Goal: Task Accomplishment & Management: Use online tool/utility

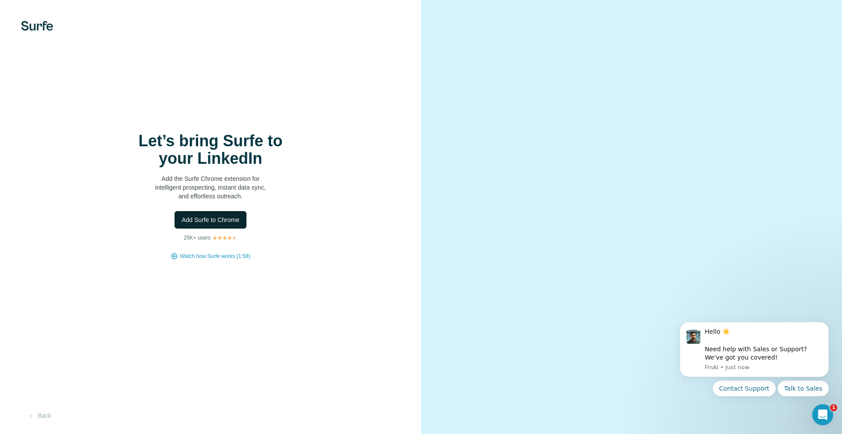
click at [209, 215] on button "Add Surfe to Chrome" at bounding box center [210, 220] width 72 height 18
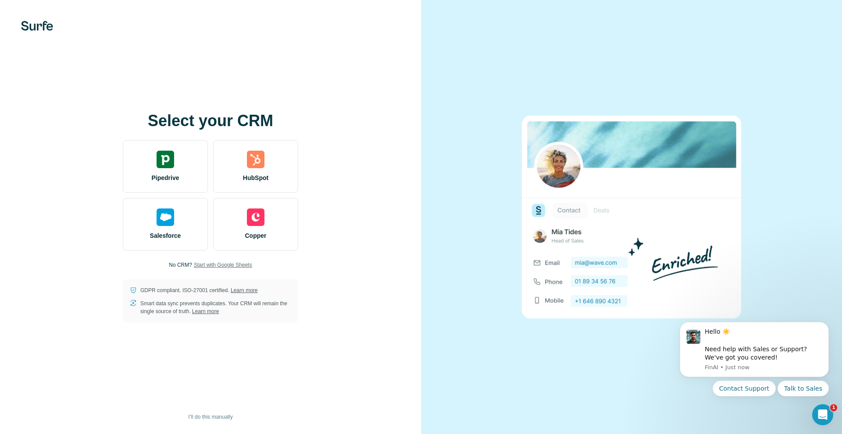
click at [233, 265] on span "Start with Google Sheets" at bounding box center [223, 265] width 58 height 8
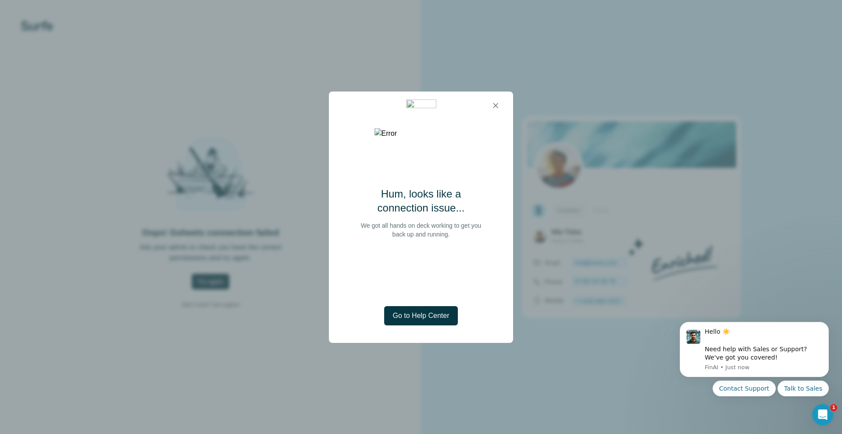
click at [502, 92] on div at bounding box center [421, 106] width 167 height 28
click at [497, 108] on icon "button" at bounding box center [495, 105] width 9 height 9
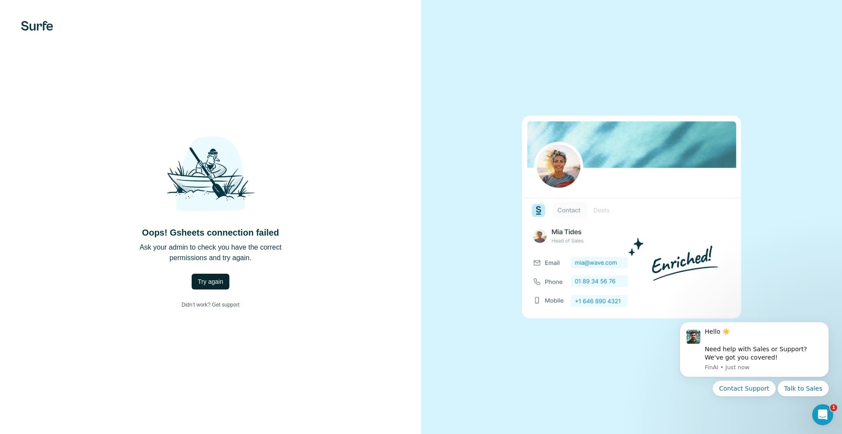
click at [214, 278] on span "Try again" at bounding box center [210, 282] width 25 height 9
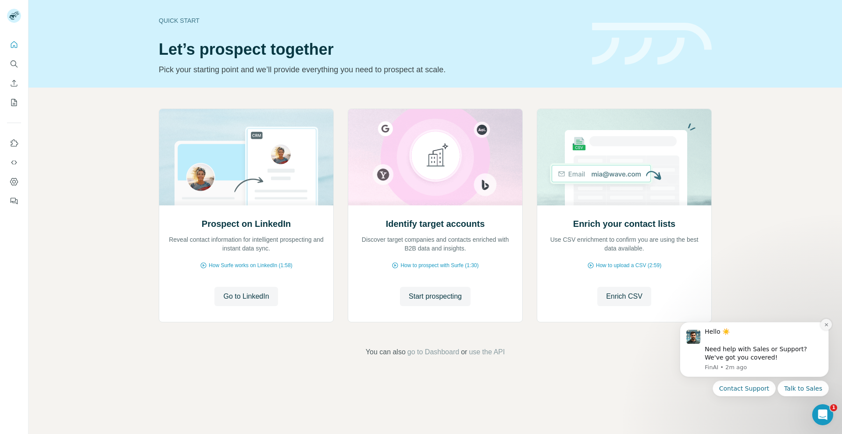
click at [824, 323] on icon "Dismiss notification" at bounding box center [826, 325] width 5 height 5
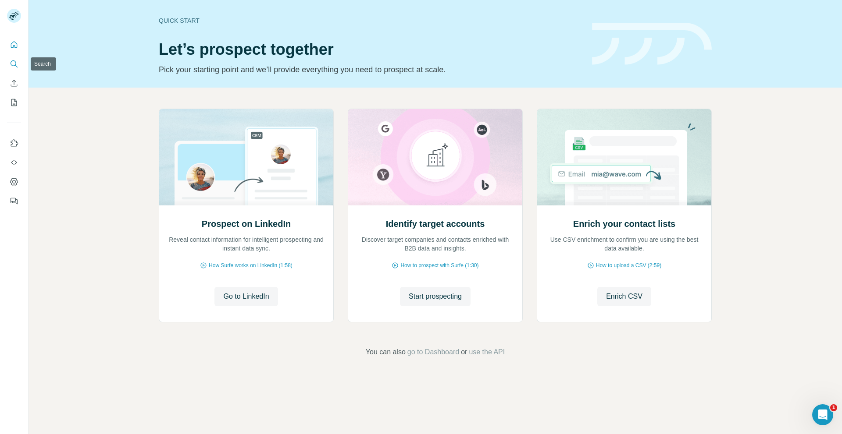
click at [10, 66] on icon "Search" at bounding box center [14, 64] width 9 height 9
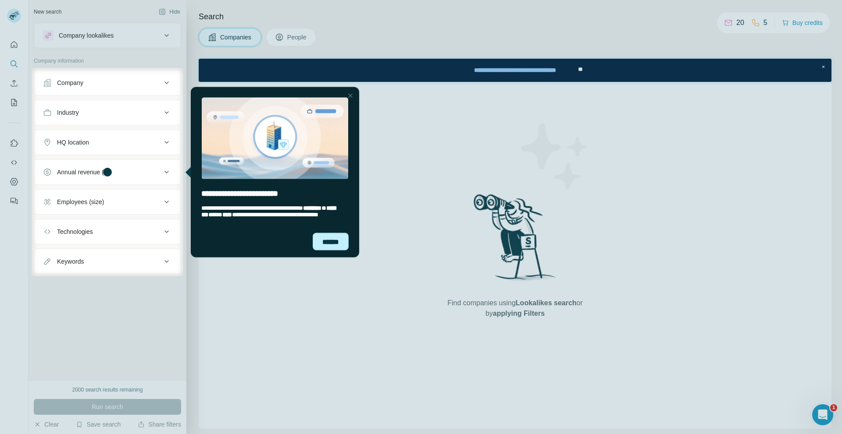
click at [328, 241] on div "******" at bounding box center [331, 242] width 36 height 18
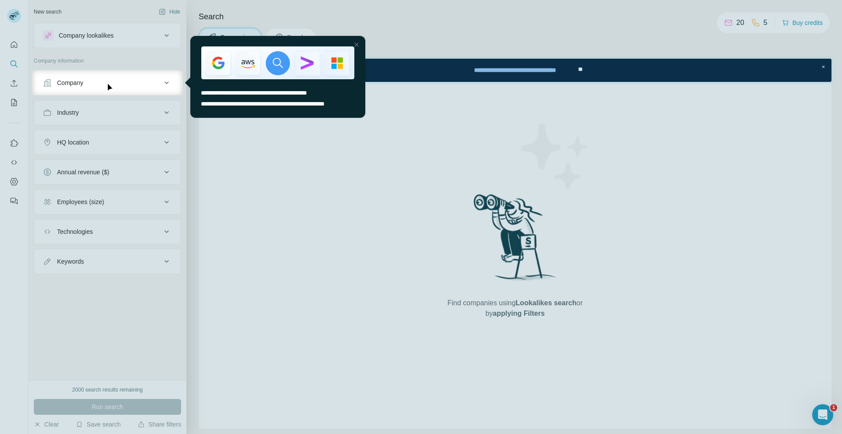
click at [355, 46] on div "Close Step" at bounding box center [356, 44] width 11 height 11
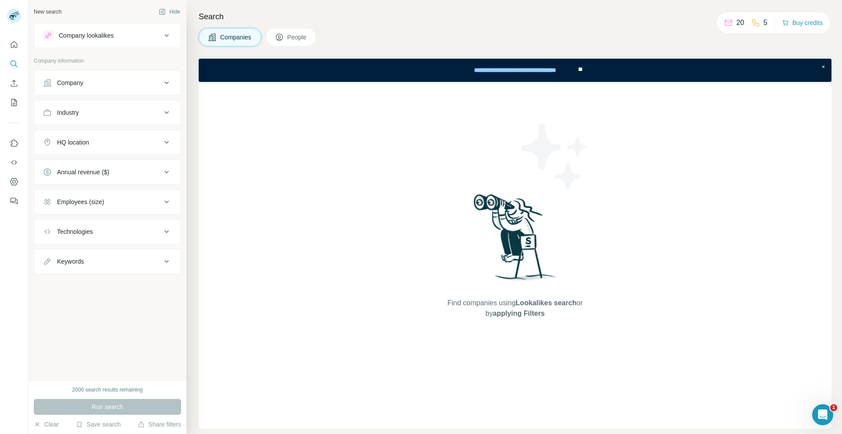
click at [86, 74] on button "Company" at bounding box center [107, 82] width 146 height 21
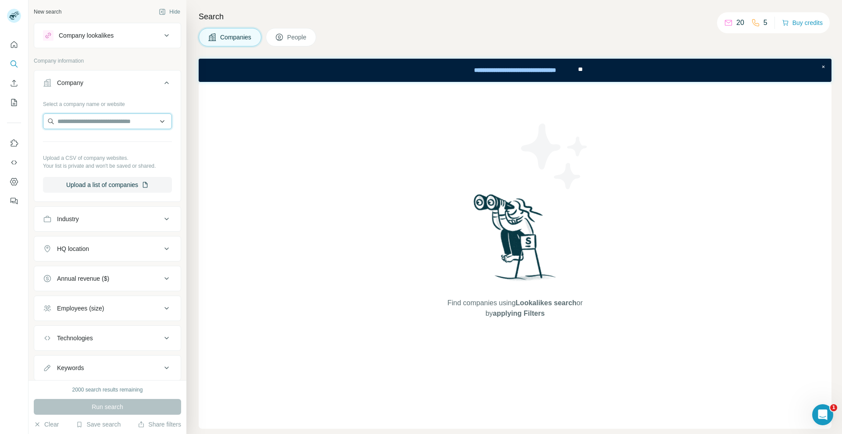
click at [130, 121] on input "text" at bounding box center [107, 122] width 129 height 16
click at [131, 121] on input "text" at bounding box center [107, 122] width 129 height 16
click at [151, 107] on div "Select a company name or website" at bounding box center [107, 102] width 129 height 11
click at [121, 216] on div "Industry" at bounding box center [102, 219] width 118 height 9
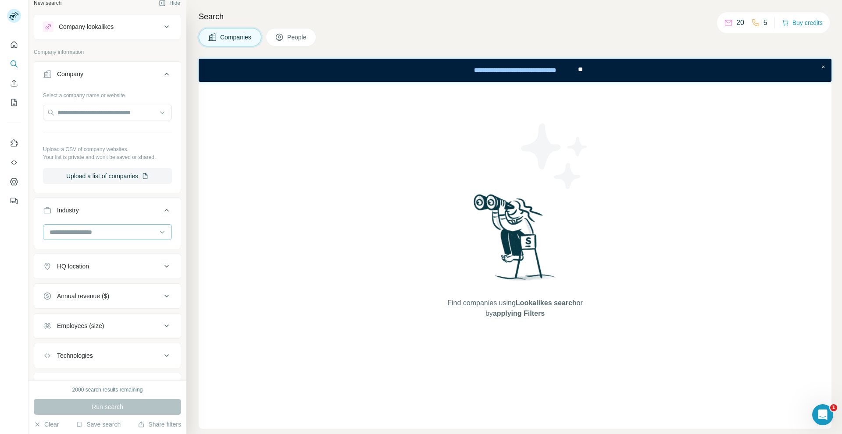
scroll to position [7, 0]
click at [108, 254] on ul "Company Select a company name or website Upload a CSV of company websites. Your…" at bounding box center [107, 231] width 147 height 337
click at [107, 258] on button "HQ location" at bounding box center [107, 267] width 146 height 21
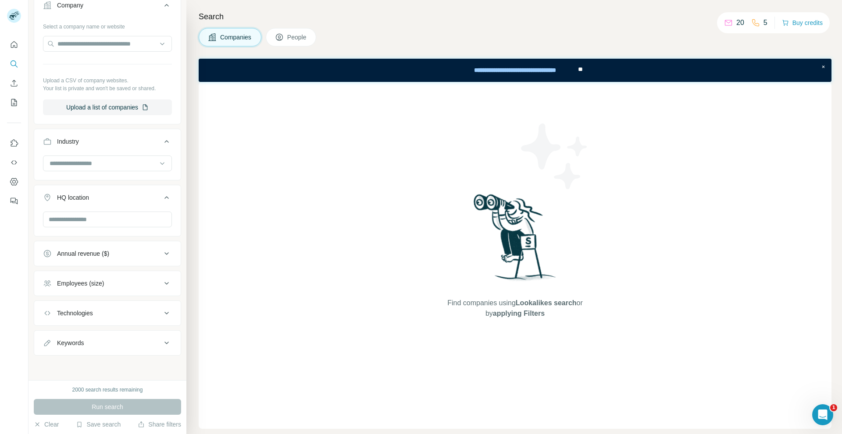
click at [109, 257] on div "Annual revenue ($)" at bounding box center [83, 253] width 52 height 9
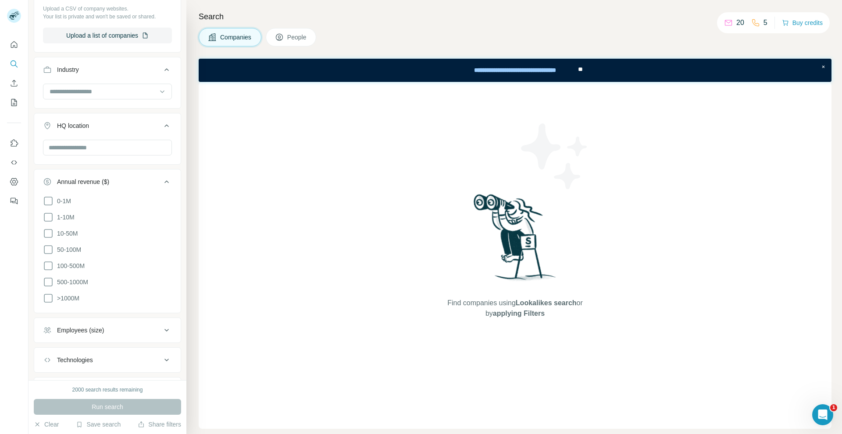
click at [117, 183] on div "Annual revenue ($)" at bounding box center [102, 182] width 118 height 9
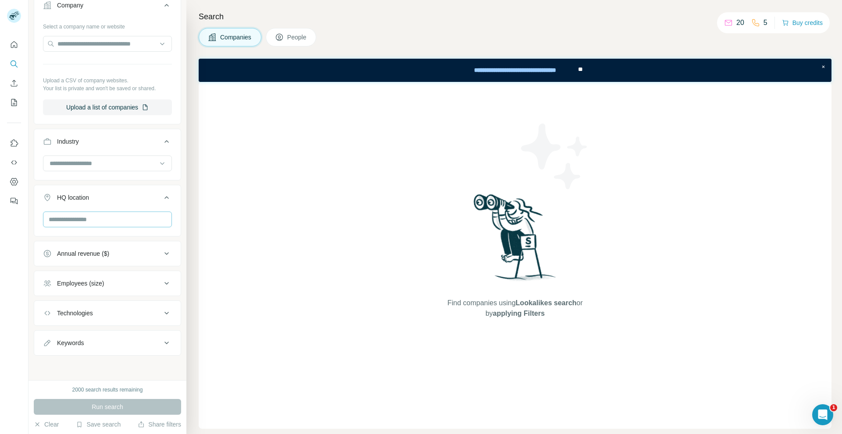
scroll to position [78, 0]
click at [112, 255] on div "Annual revenue ($)" at bounding box center [102, 253] width 118 height 9
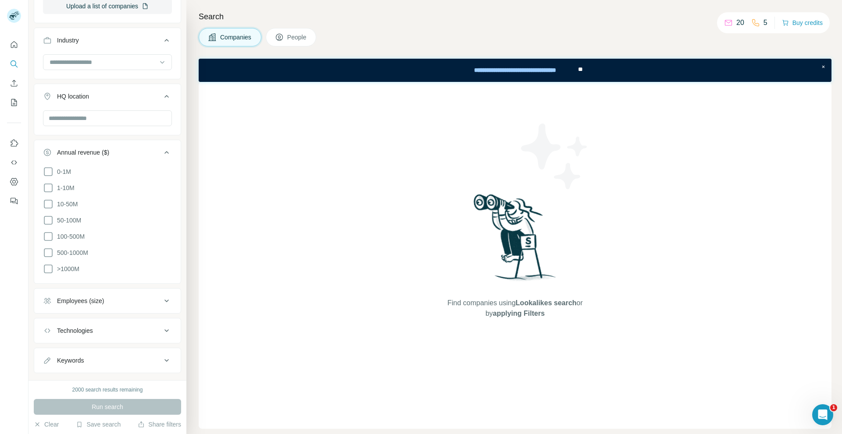
scroll to position [193, 0]
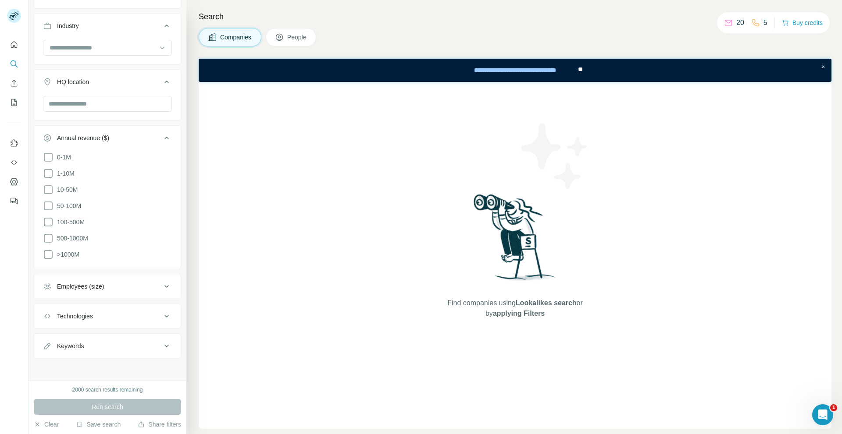
click at [102, 134] on div "Annual revenue ($)" at bounding box center [83, 138] width 52 height 9
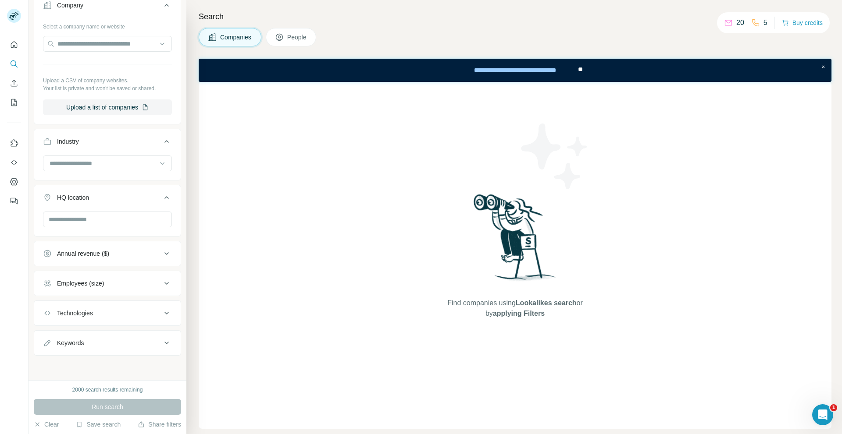
scroll to position [78, 0]
click at [566, 72] on div "**********" at bounding box center [515, 70] width 124 height 19
click at [296, 36] on span "People" at bounding box center [297, 37] width 20 height 9
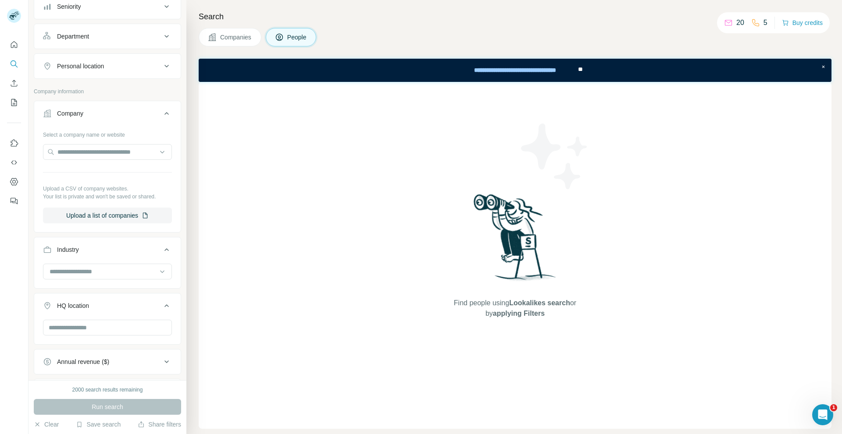
scroll to position [209, 0]
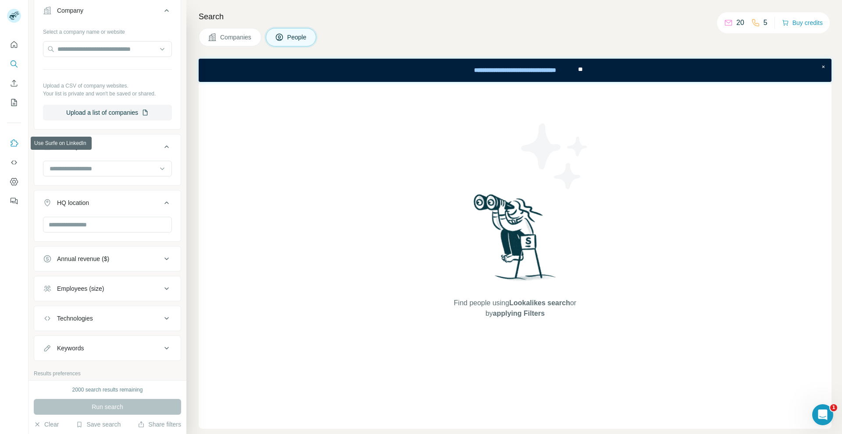
click at [16, 143] on icon "Use Surfe on LinkedIn" at bounding box center [14, 143] width 9 height 9
